Goal: Use online tool/utility: Utilize a website feature to perform a specific function

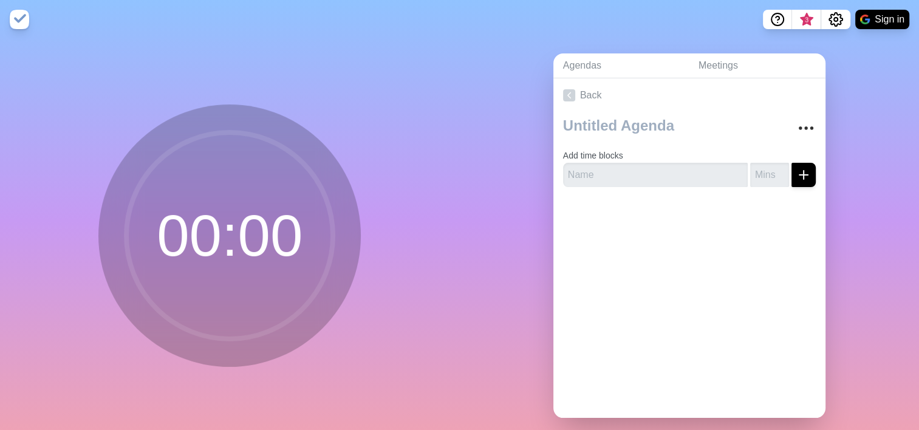
scroll to position [21, 0]
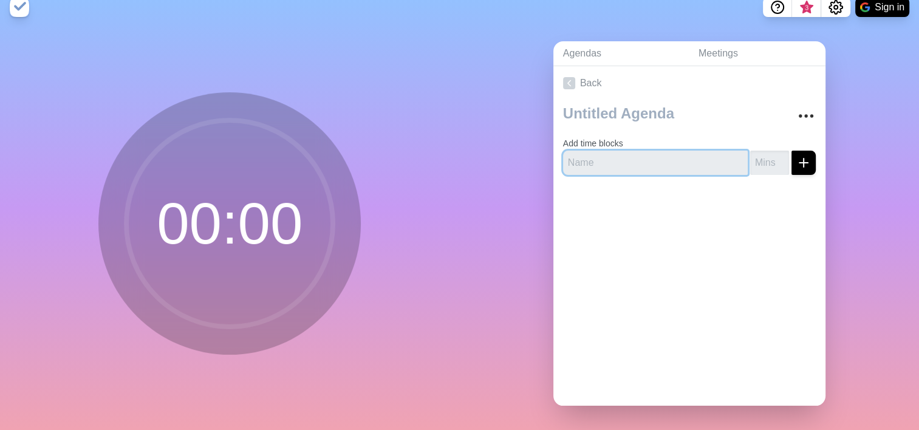
click at [611, 152] on input "text" at bounding box center [655, 163] width 185 height 24
type input "d"
click at [750, 152] on input "number" at bounding box center [769, 163] width 39 height 24
type input "1"
click at [791, 154] on button "submit" at bounding box center [803, 163] width 24 height 24
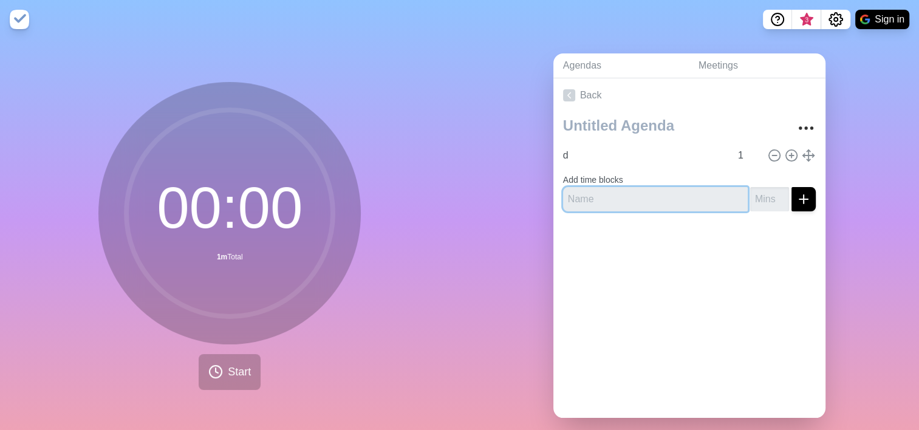
click at [661, 195] on input "text" at bounding box center [655, 199] width 185 height 24
type input "dd"
click at [755, 200] on input "number" at bounding box center [769, 199] width 39 height 24
type input "3"
click at [796, 199] on icon "submit" at bounding box center [803, 199] width 15 height 15
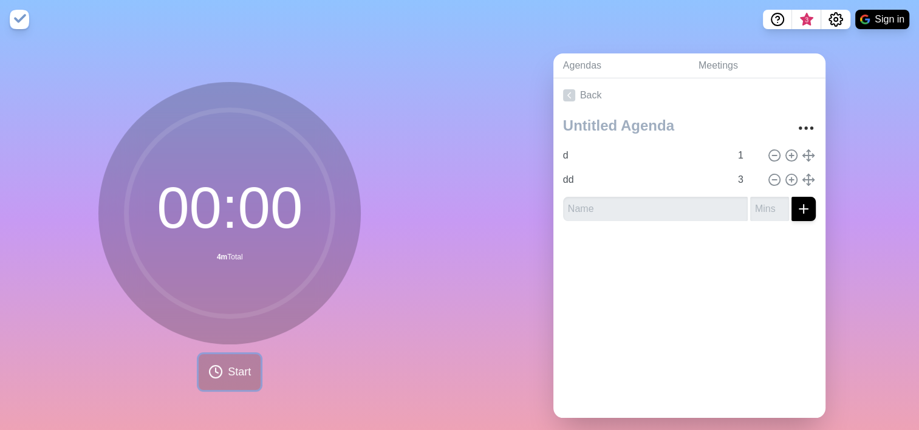
click at [238, 361] on button "Start" at bounding box center [230, 372] width 62 height 36
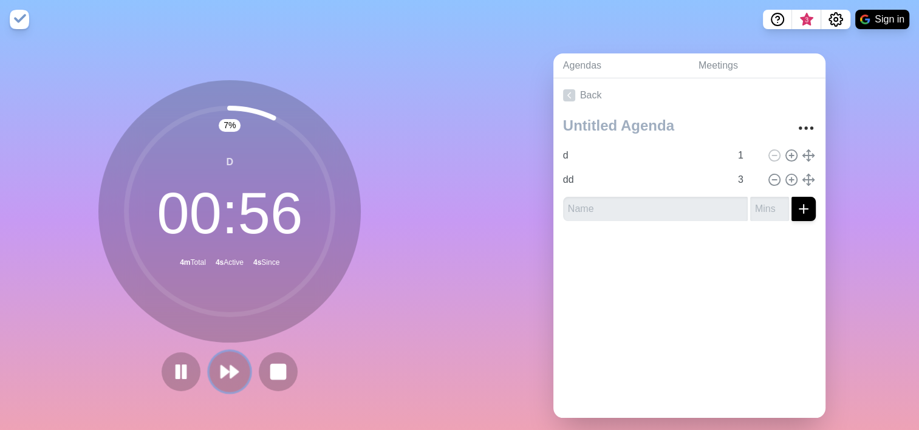
click at [221, 372] on polygon at bounding box center [225, 372] width 8 height 12
